Goal: Task Accomplishment & Management: Complete application form

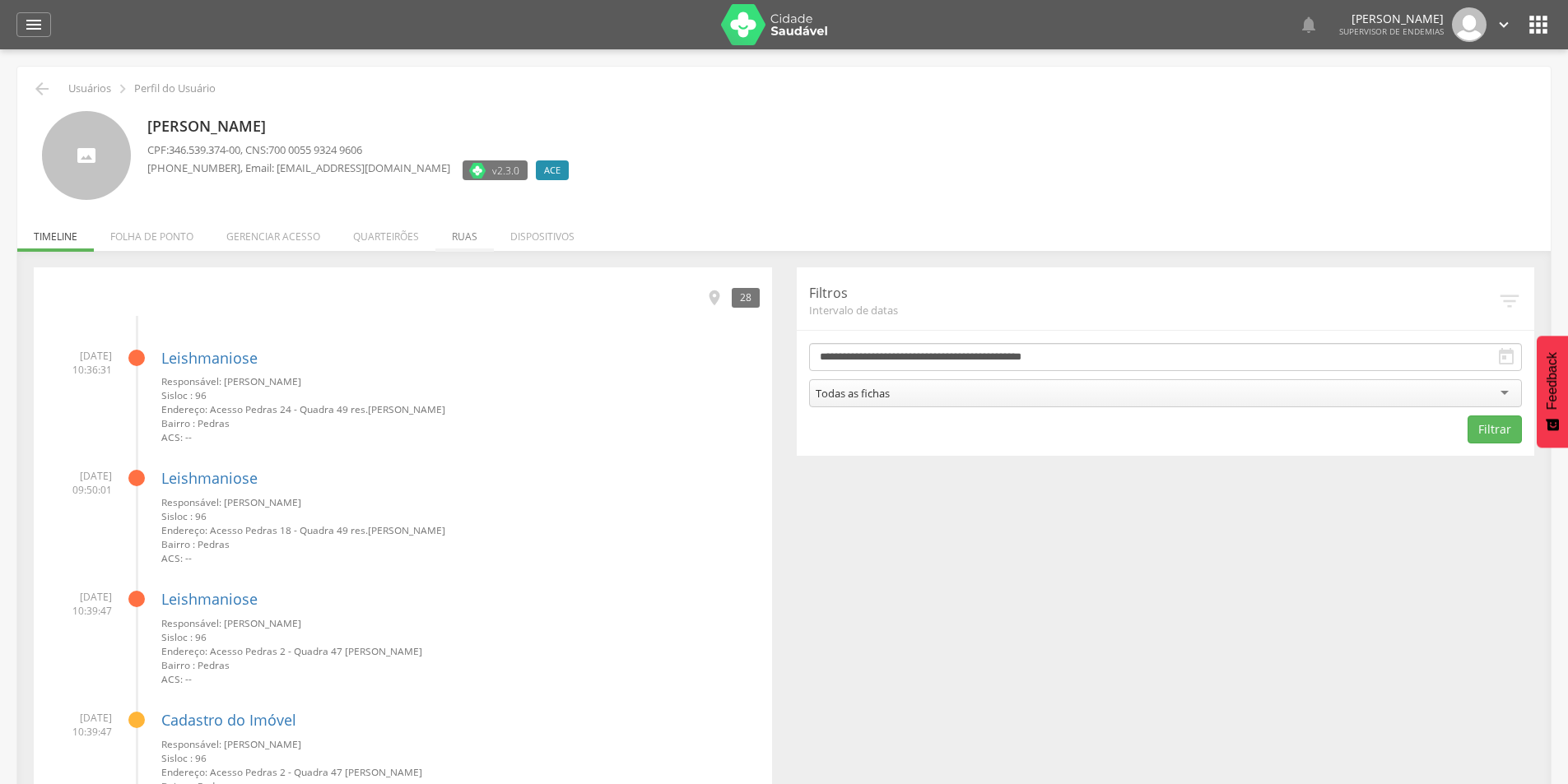
click at [456, 233] on li "Ruas" at bounding box center [465, 233] width 59 height 39
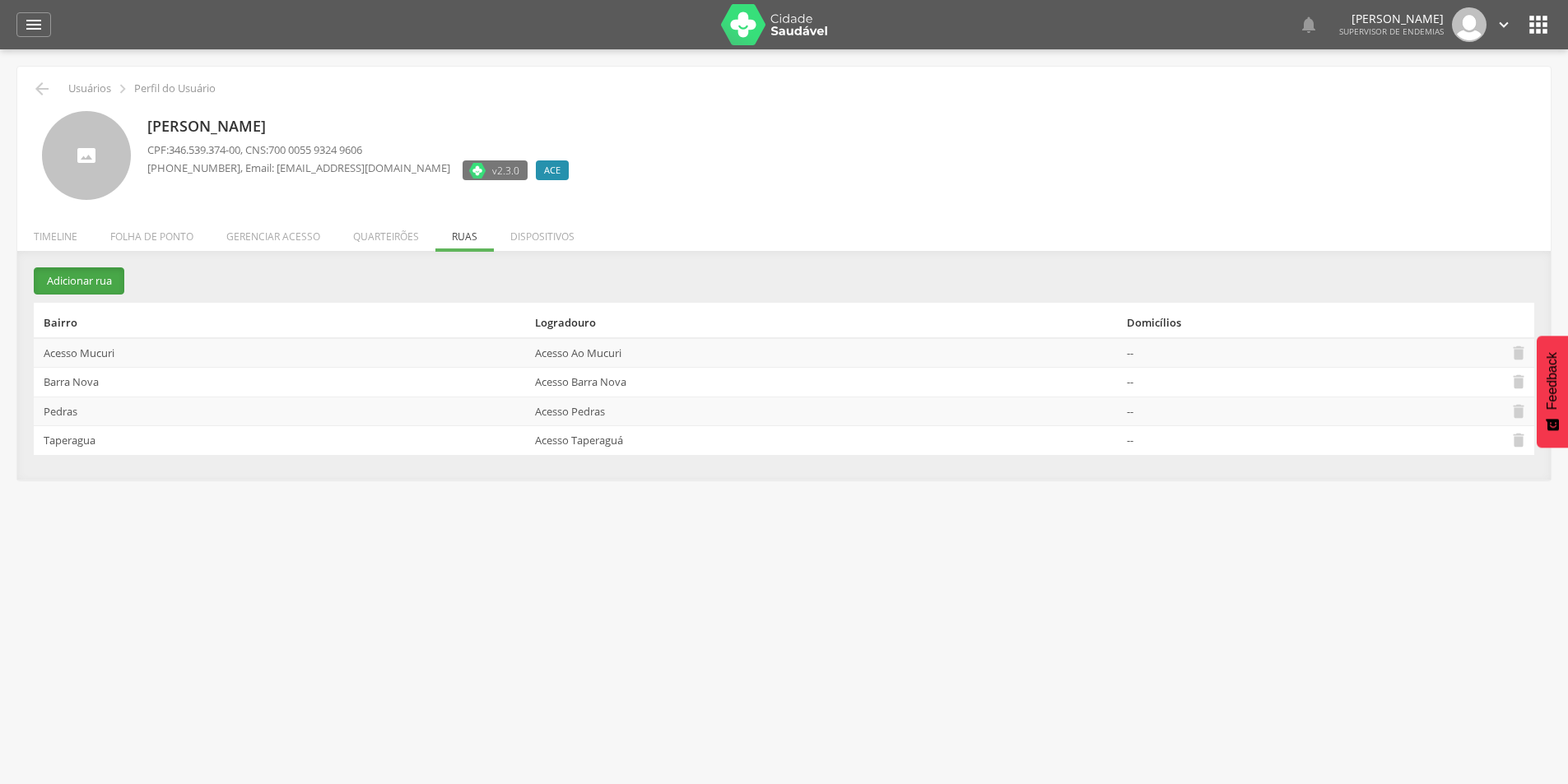
click at [94, 284] on button "Adicionar rua" at bounding box center [79, 280] width 91 height 27
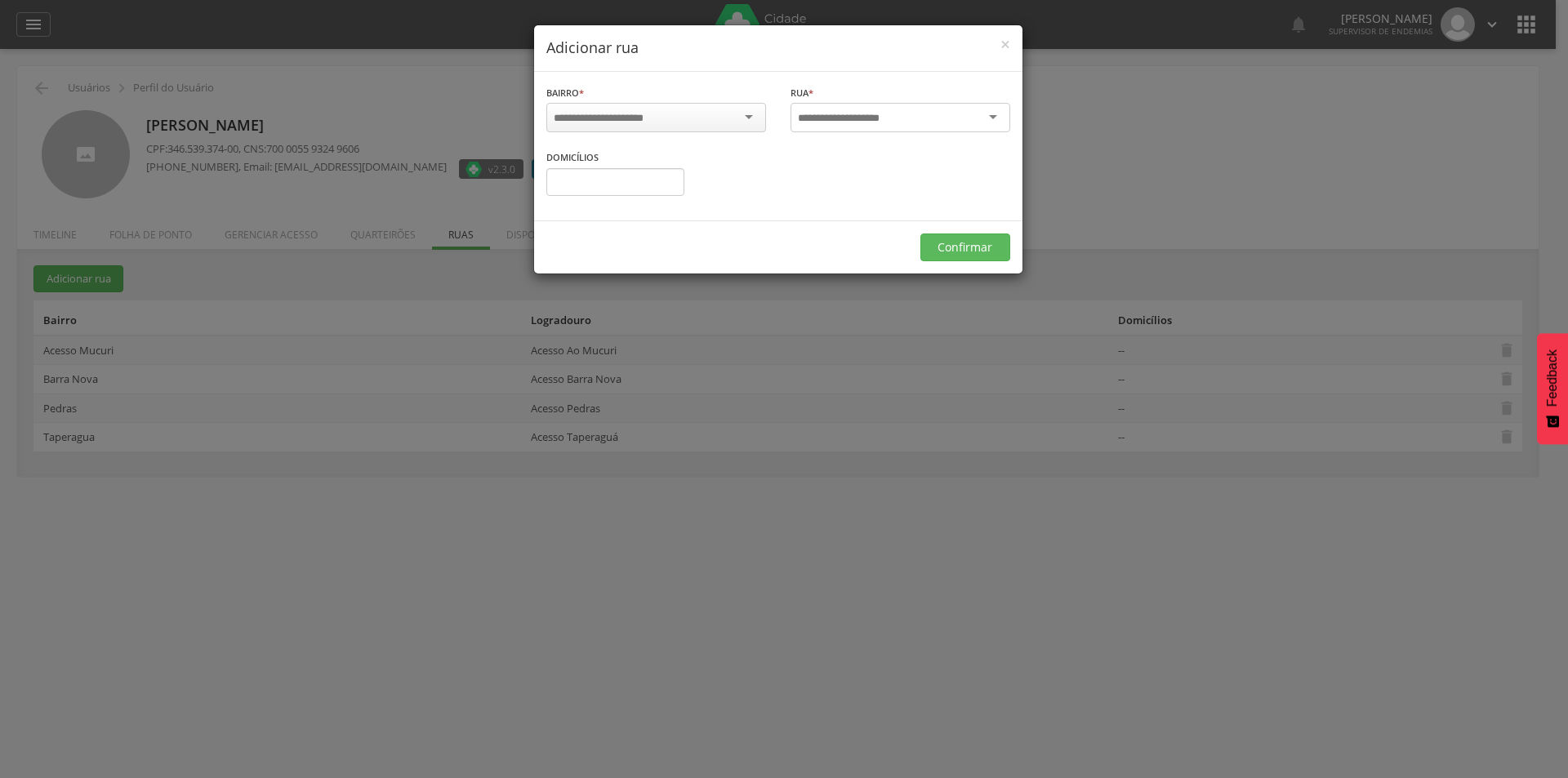
click at [984, 124] on div at bounding box center [901, 118] width 220 height 29
click at [567, 121] on input "select-one" at bounding box center [609, 118] width 111 height 15
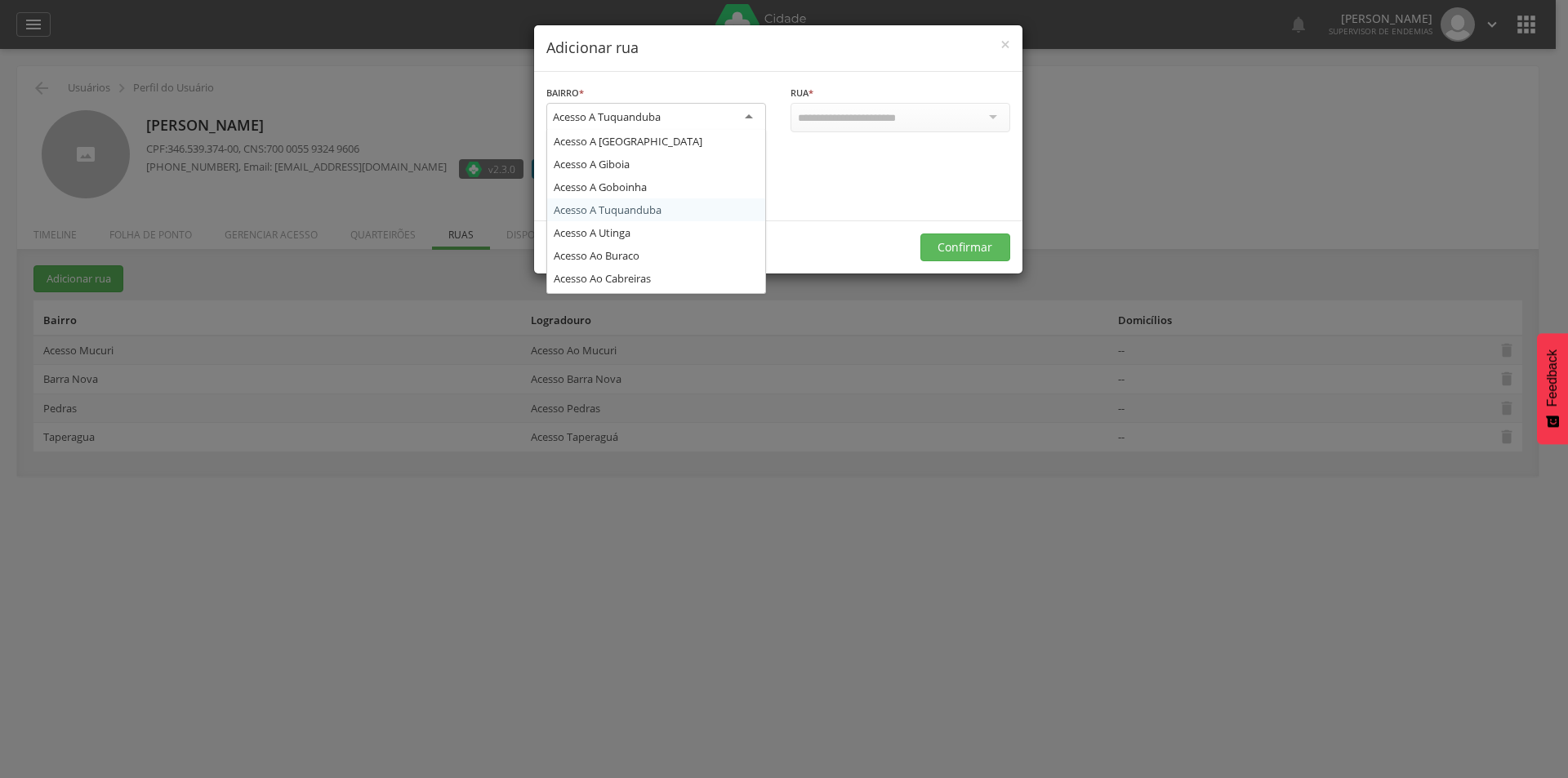
click at [704, 121] on div "Acesso A Tuquanduba" at bounding box center [656, 118] width 220 height 29
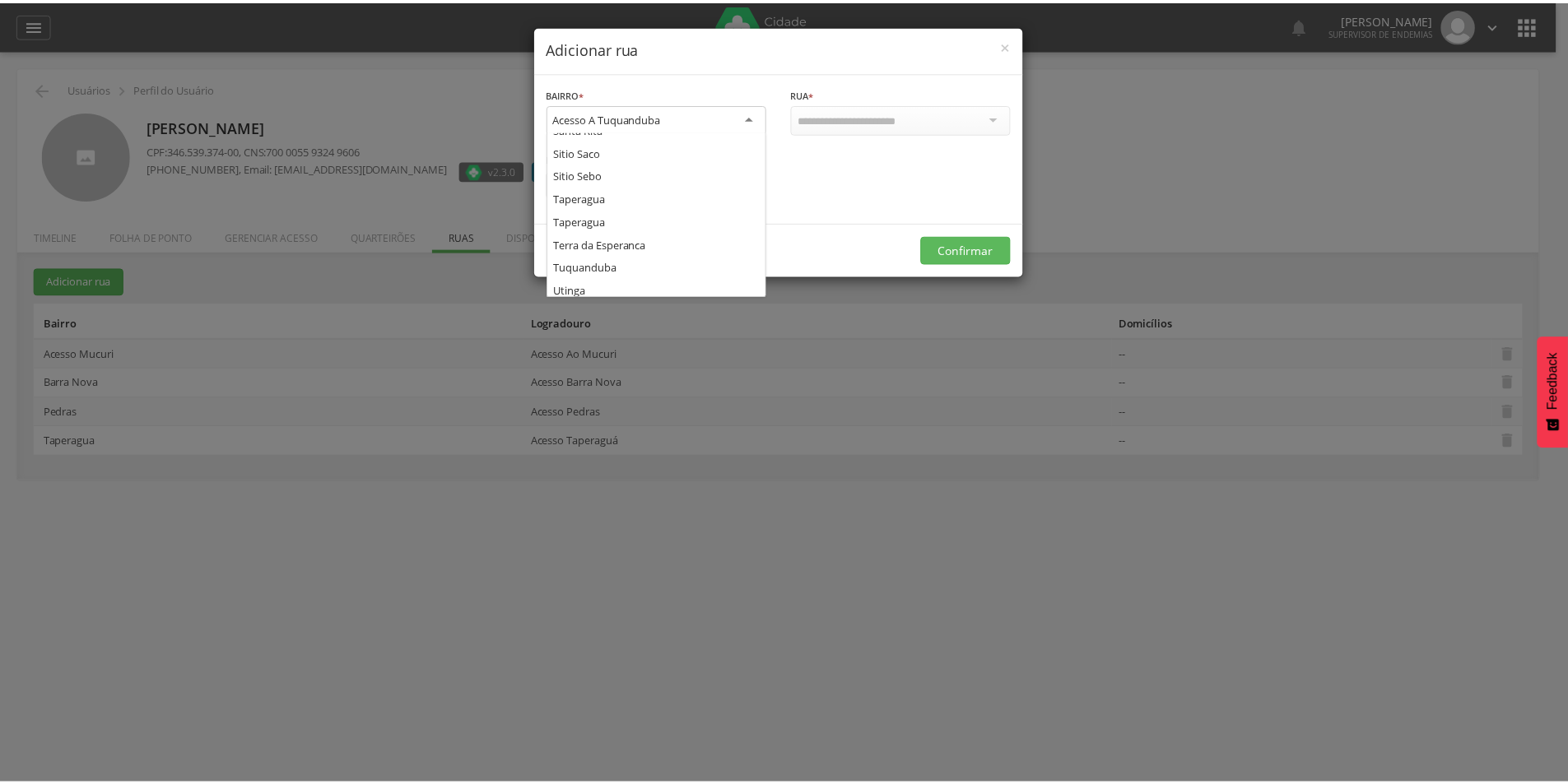
scroll to position [1449, 0]
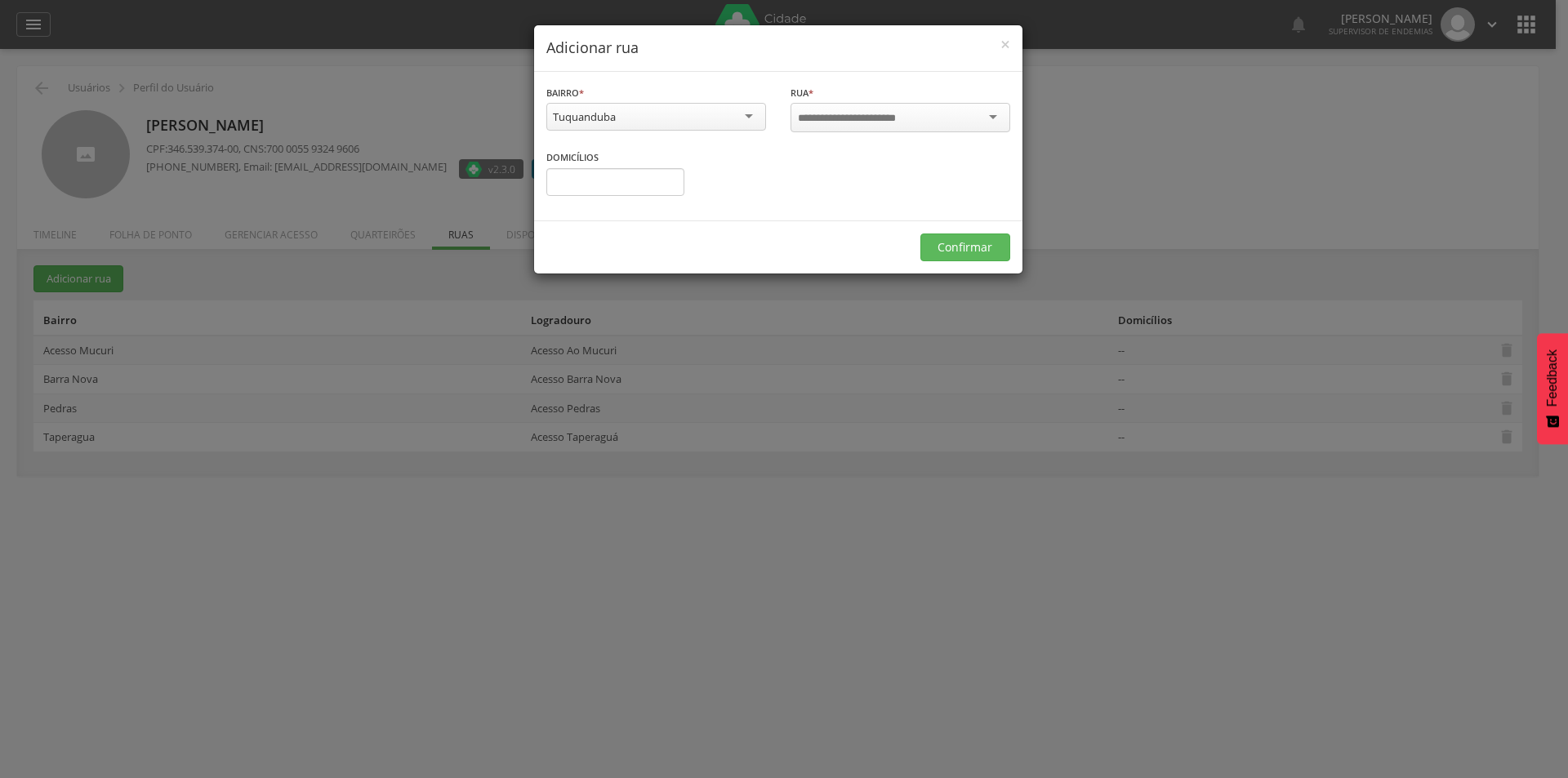
click at [947, 121] on div at bounding box center [901, 118] width 220 height 29
click at [975, 249] on button "Confirmar" at bounding box center [965, 245] width 90 height 27
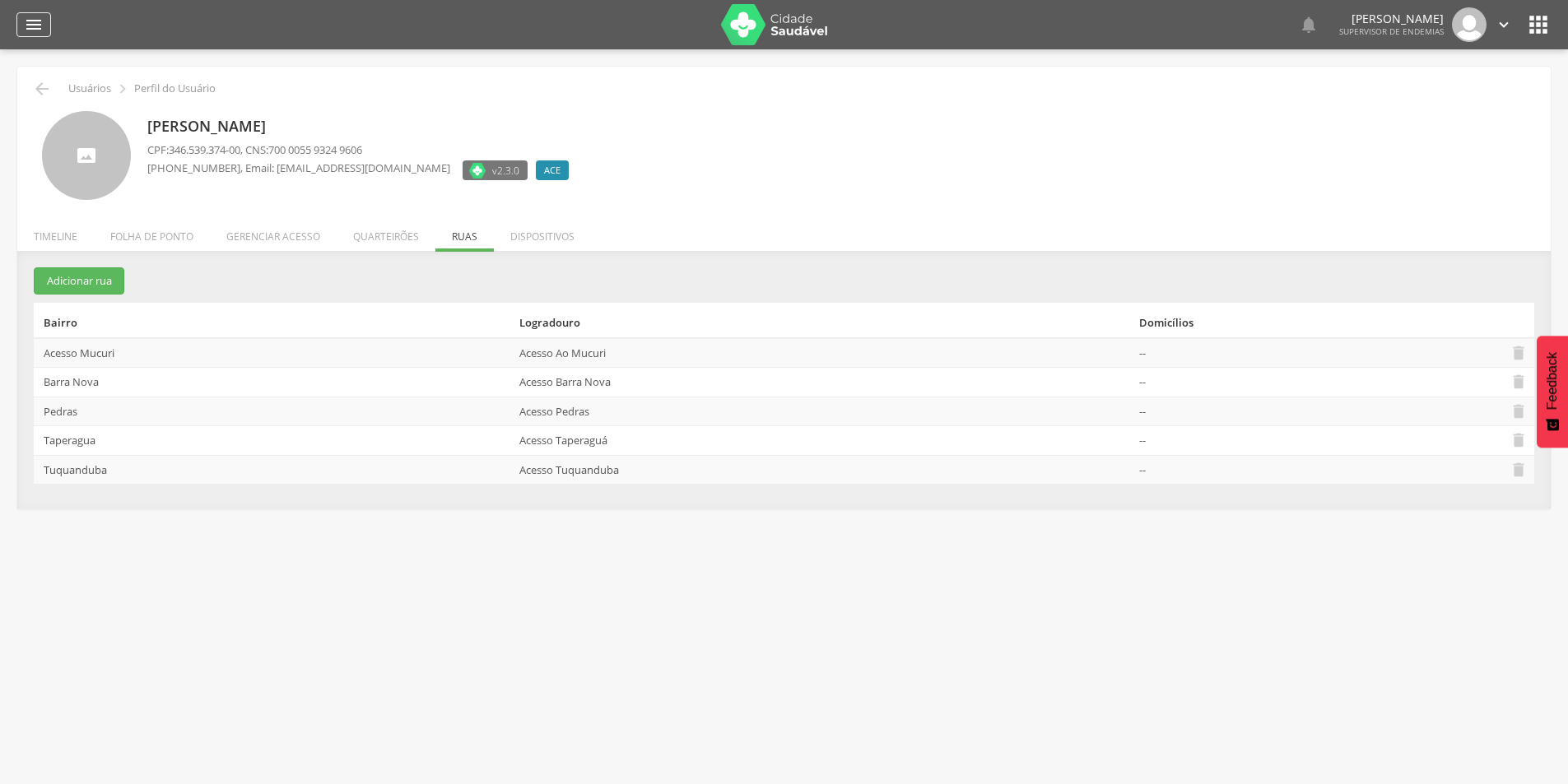
click at [41, 29] on icon "" at bounding box center [34, 24] width 20 height 20
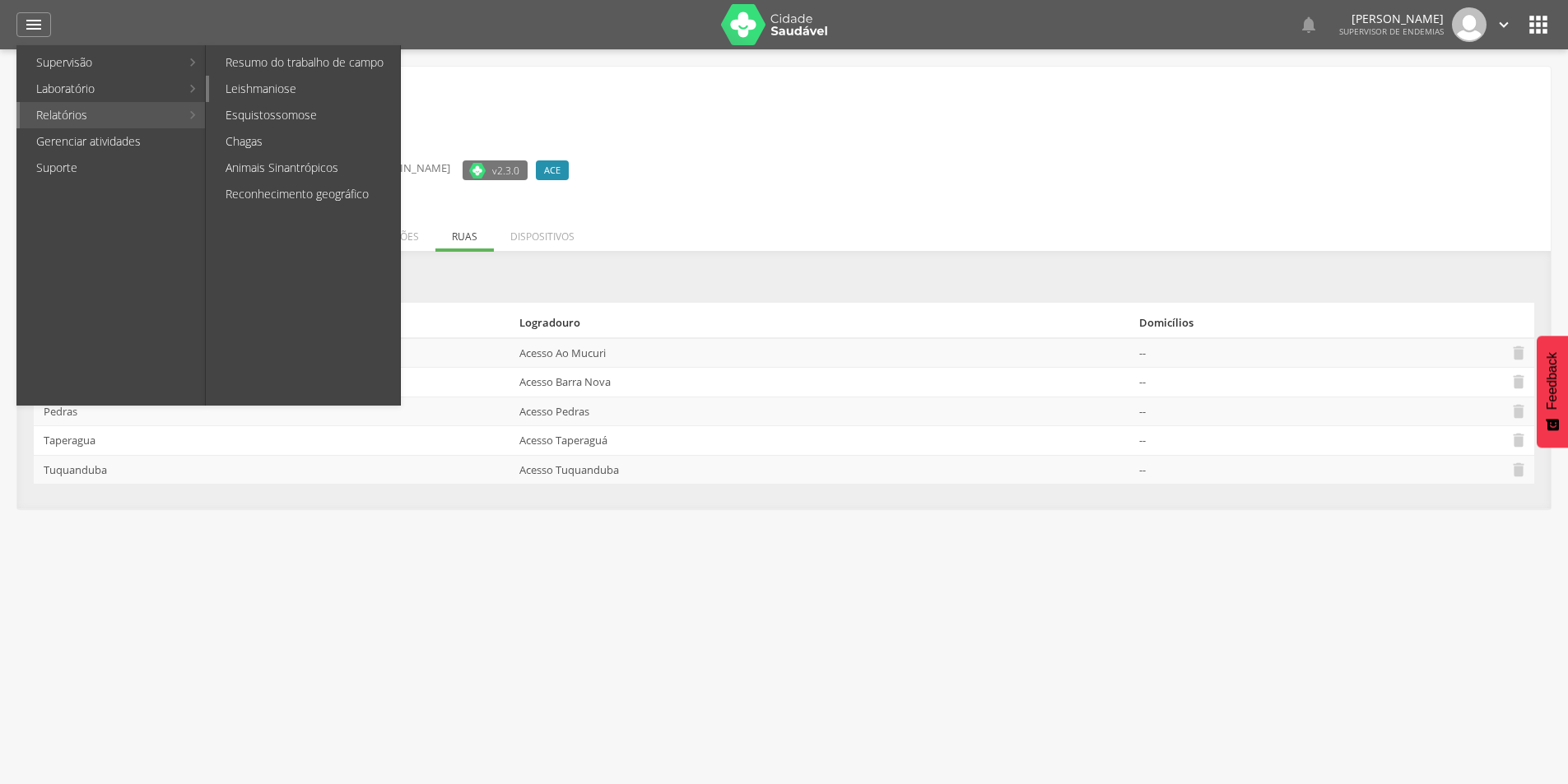
click at [239, 95] on link "Leishmaniose" at bounding box center [304, 89] width 191 height 26
type input "**********"
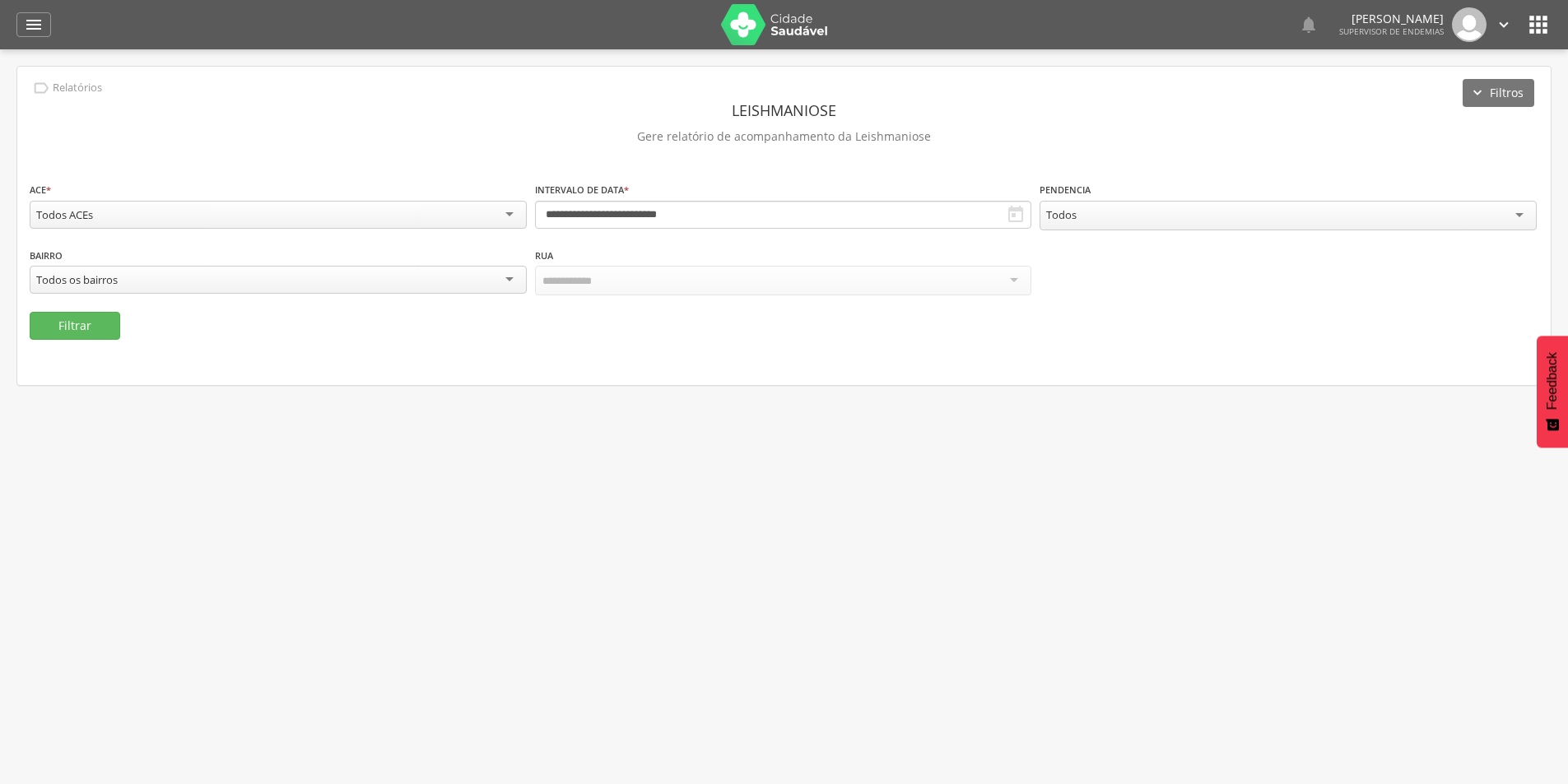
click at [250, 225] on div "Todos ACEs" at bounding box center [277, 214] width 497 height 28
type input "*****"
click at [67, 324] on button "Filtrar" at bounding box center [74, 326] width 91 height 28
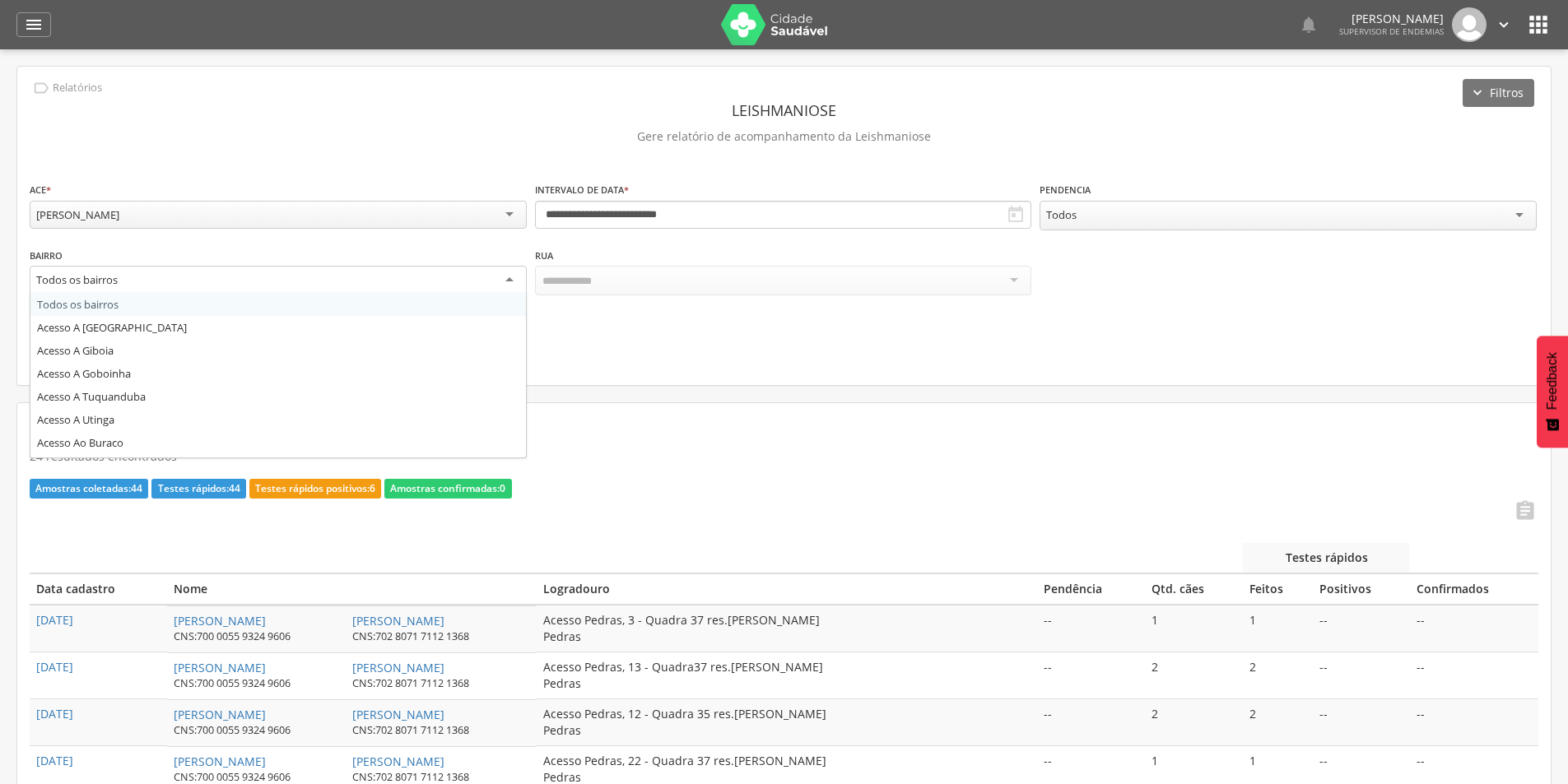
click at [449, 280] on div "Todos os bairros" at bounding box center [277, 281] width 497 height 29
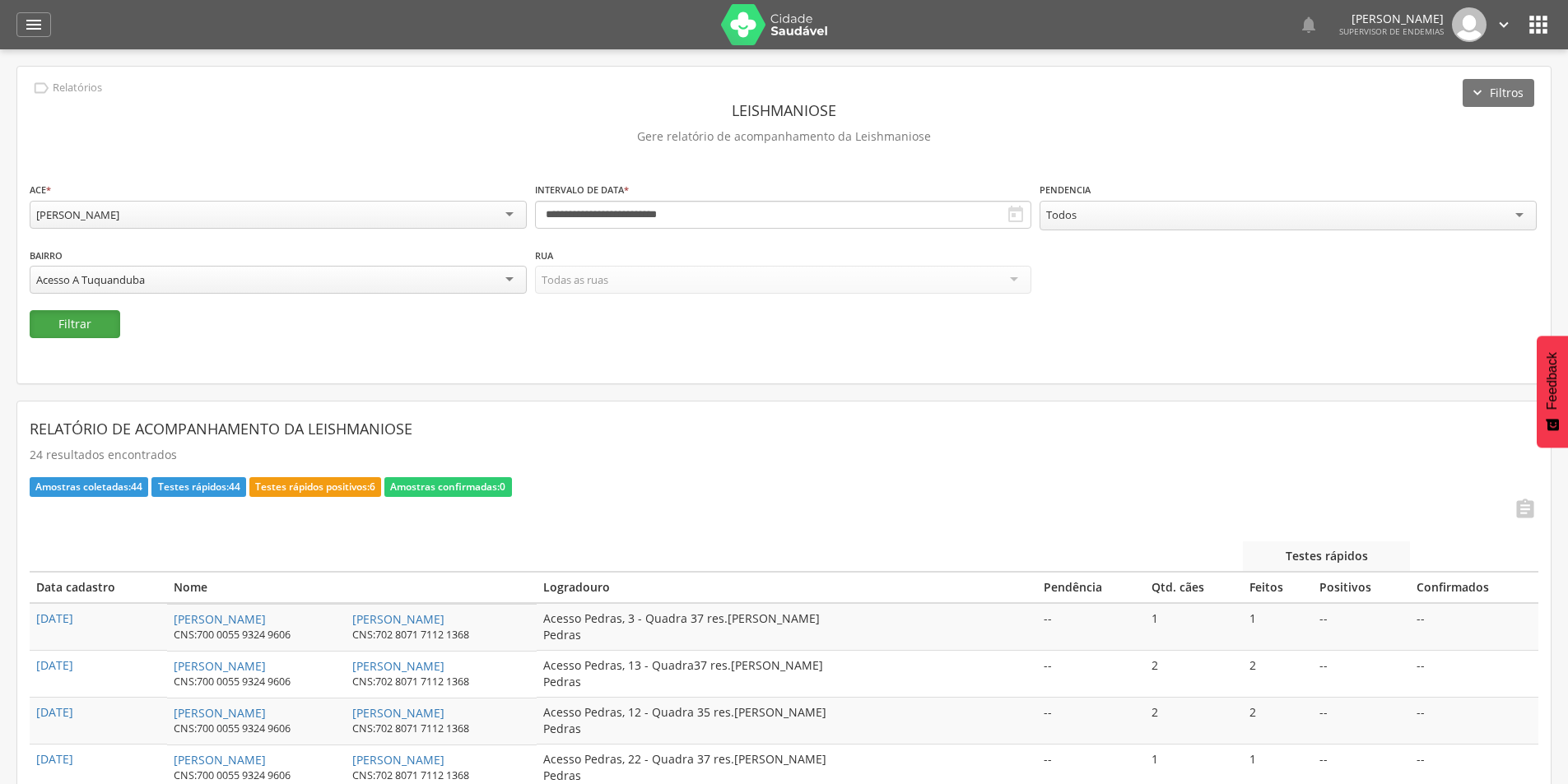
click at [84, 323] on button "Filtrar" at bounding box center [74, 324] width 91 height 28
